Goal: Check status: Check status

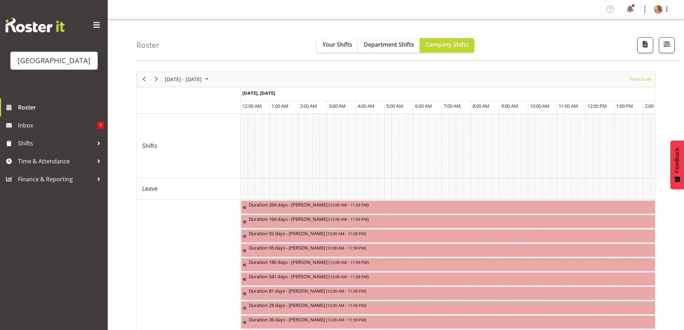
scroll to position [0, 3771]
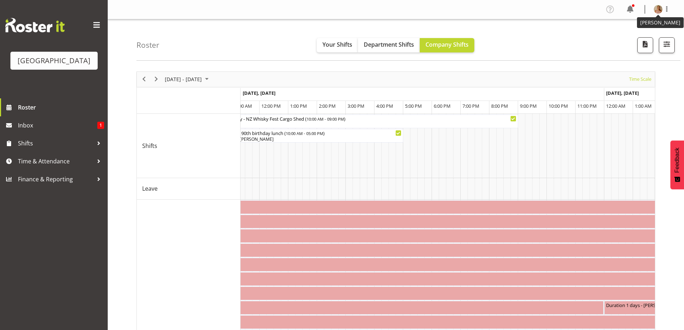
click at [654, 8] on img at bounding box center [658, 9] width 9 height 9
click at [644, 38] on link "Log Out" at bounding box center [636, 37] width 69 height 13
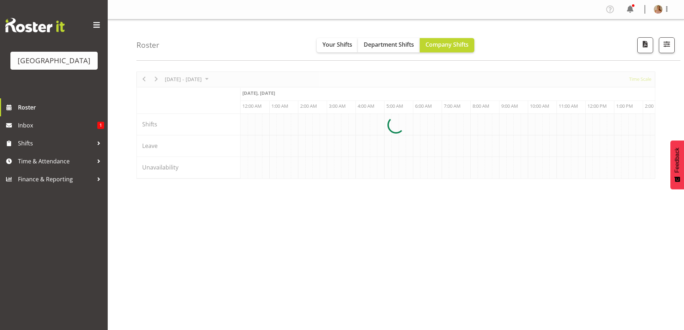
scroll to position [0, 689]
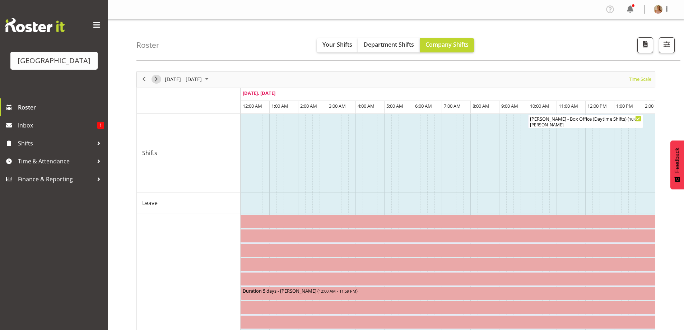
click at [157, 82] on span "Next" at bounding box center [156, 79] width 9 height 9
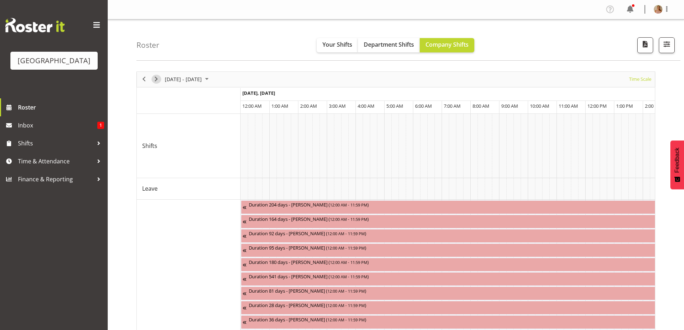
click at [157, 82] on span "Next" at bounding box center [156, 79] width 9 height 9
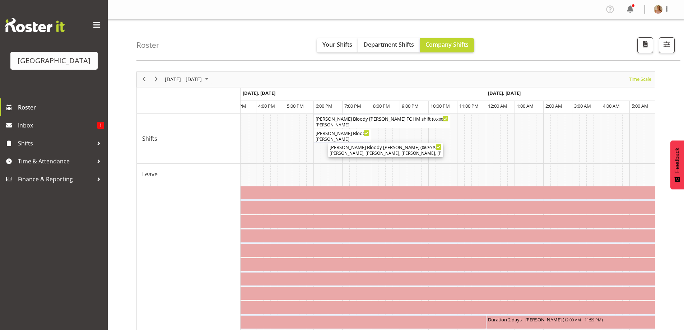
click at [381, 153] on div "Chris Darlington, Aaron Smart, Aiddie Carnihan, Sumner Raos, Hanna Peters, Robi…" at bounding box center [385, 153] width 112 height 6
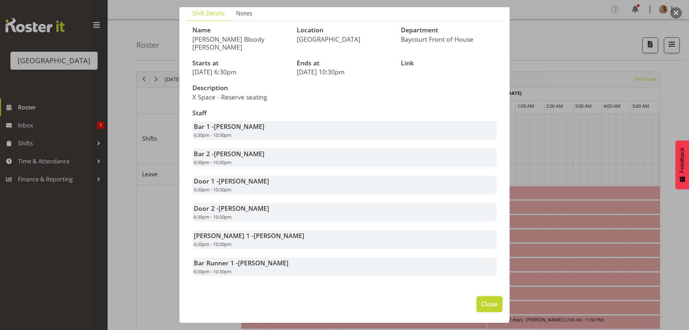
click at [485, 301] on span "Close" at bounding box center [489, 303] width 17 height 9
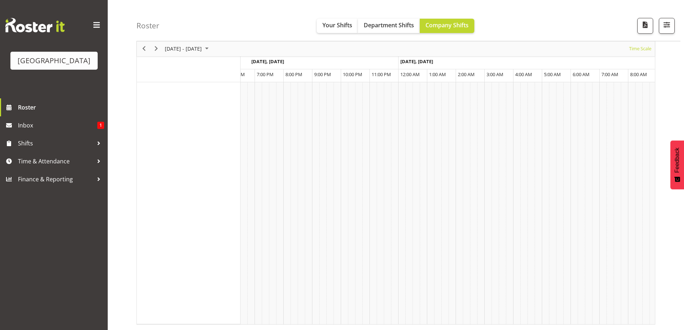
scroll to position [0, 3339]
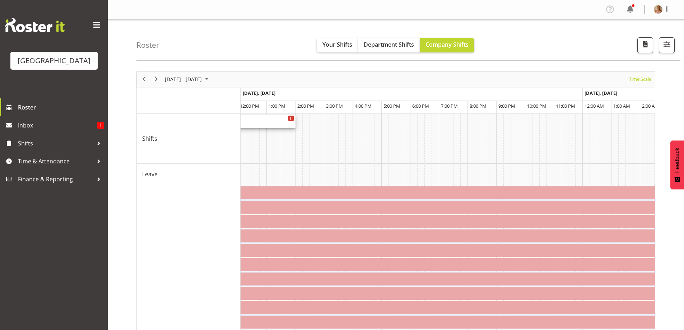
click at [250, 118] on div "The Orange Box ( 07:00 AM - 02:00 PM )" at bounding box center [195, 117] width 198 height 7
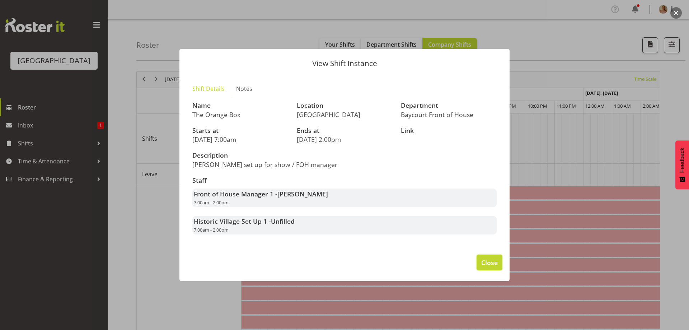
click at [495, 262] on span "Close" at bounding box center [489, 262] width 17 height 9
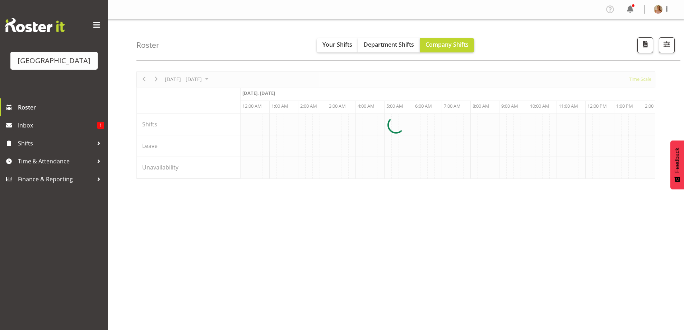
scroll to position [0, 689]
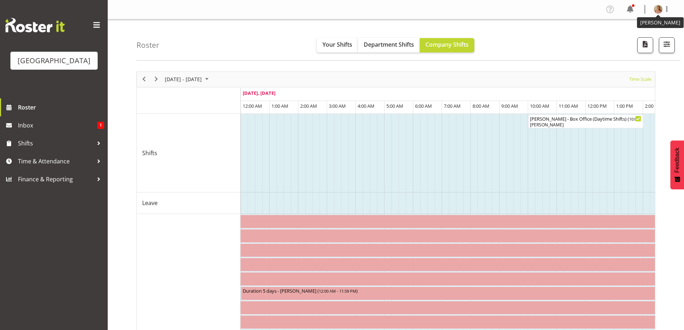
click at [660, 10] on img at bounding box center [658, 9] width 9 height 9
click at [651, 39] on link "Log Out" at bounding box center [636, 37] width 69 height 13
